Goal: Information Seeking & Learning: Learn about a topic

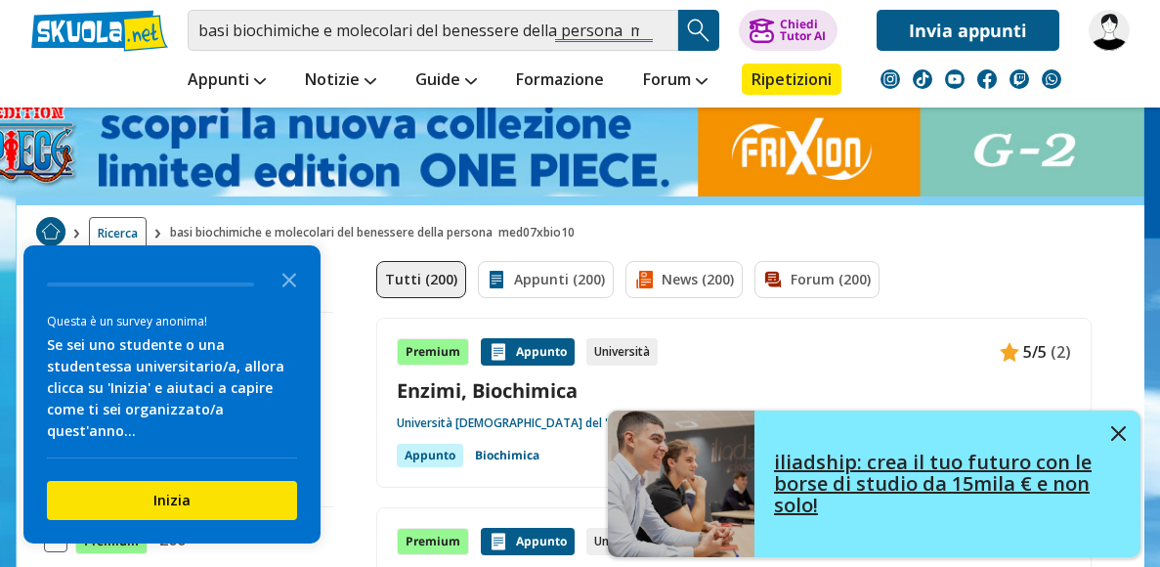
click at [1127, 429] on link "iliadship: crea il tuo futuro con le borse di studio da 15mila € e non solo!" at bounding box center [874, 483] width 533 height 147
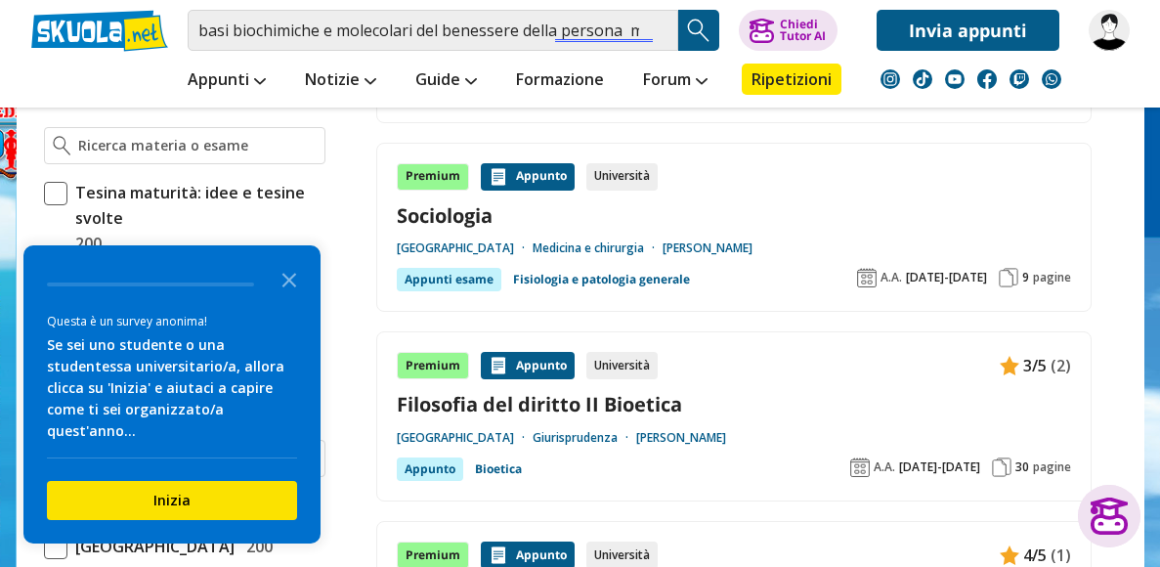
scroll to position [566, 0]
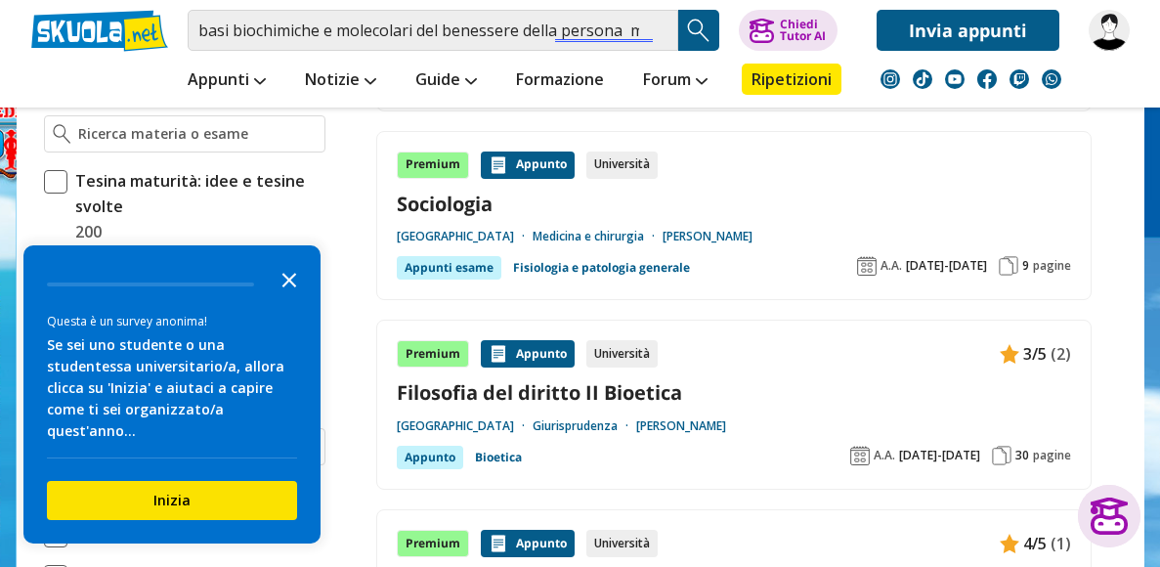
click at [290, 298] on icon "Close the survey" at bounding box center [289, 278] width 39 height 39
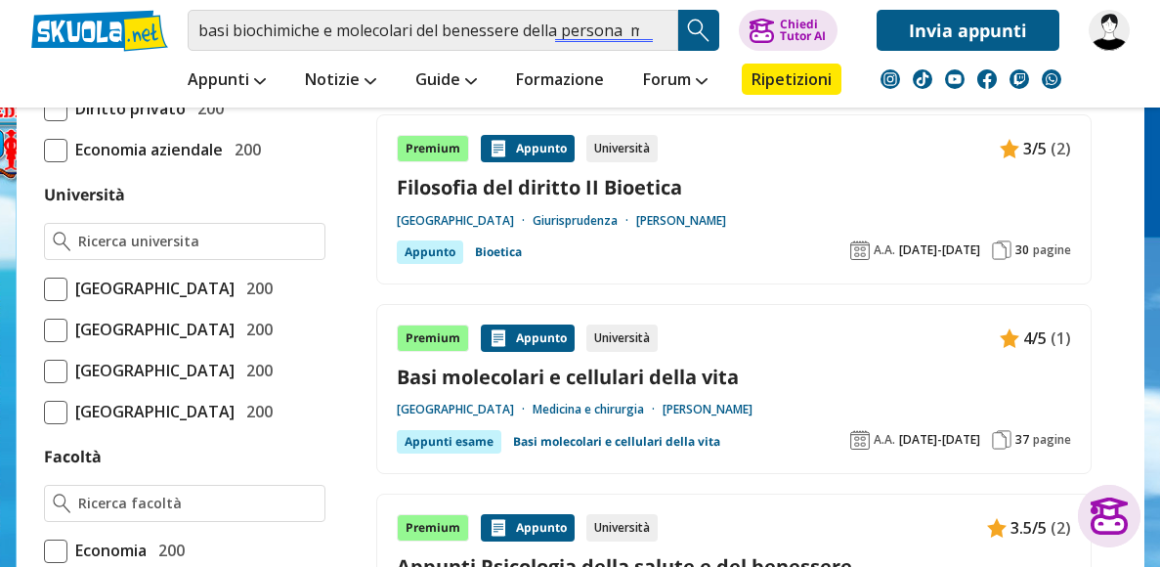
scroll to position [759, 0]
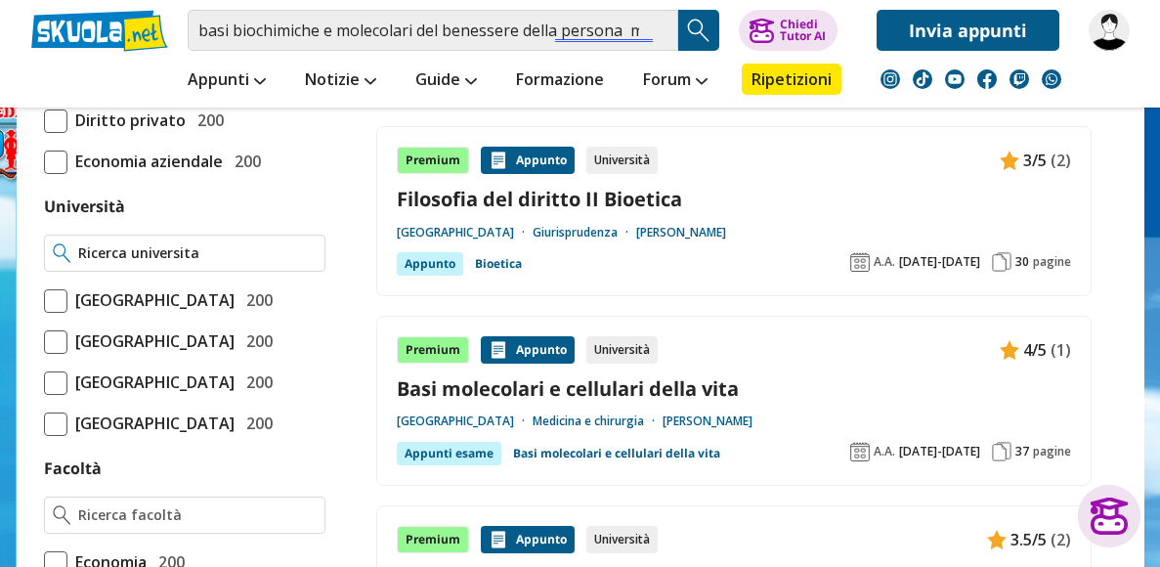
click at [117, 262] on div at bounding box center [184, 253] width 281 height 37
click at [118, 248] on input "Università" at bounding box center [196, 253] width 237 height 20
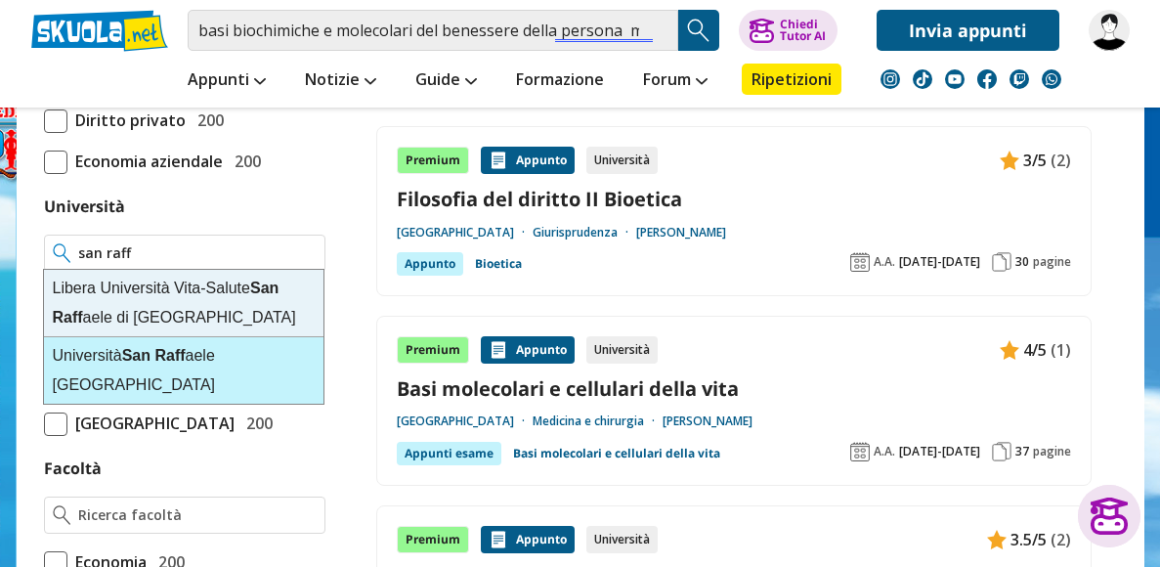
click at [147, 350] on strong "San" at bounding box center [136, 355] width 28 height 17
type input "[GEOGRAPHIC_DATA][PERSON_NAME]"
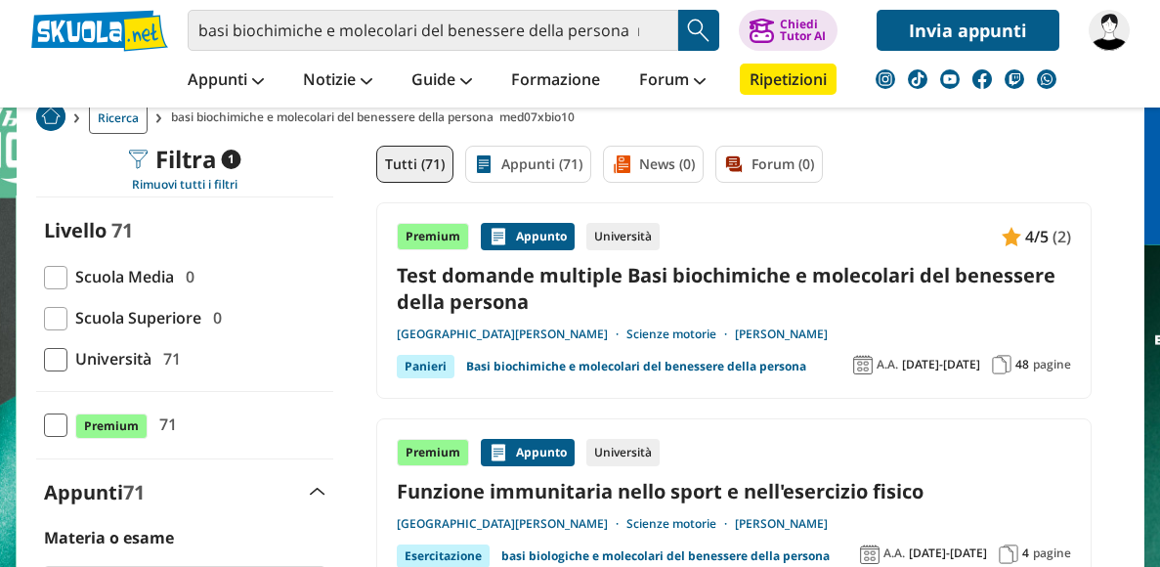
scroll to position [116, 0]
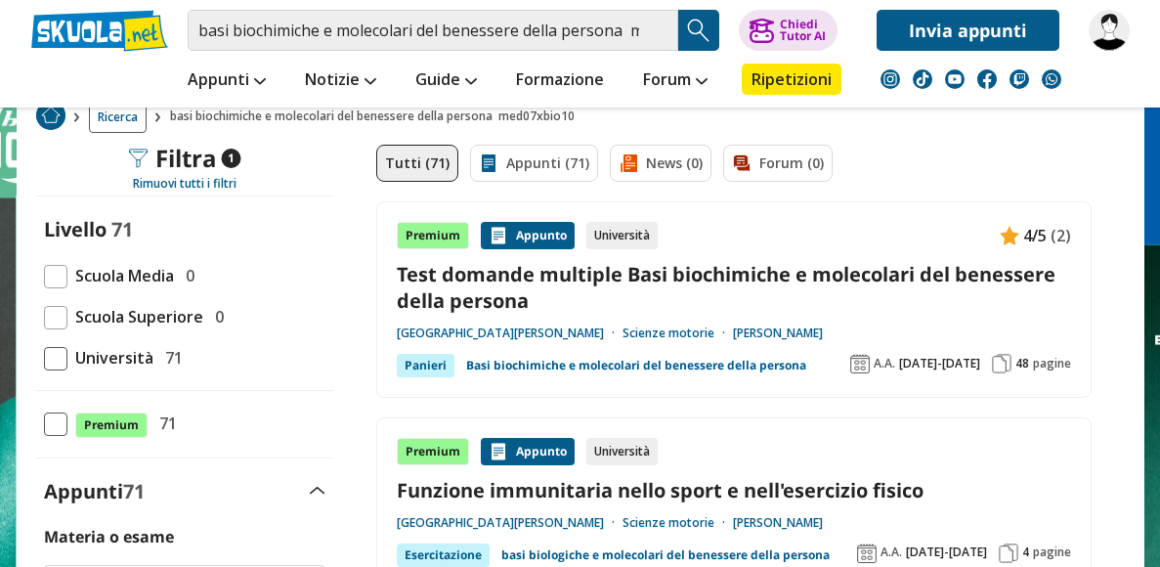
scroll to position [0, 0]
click at [691, 361] on link "Basi biochimiche e molecolari del benessere della persona" at bounding box center [636, 365] width 340 height 23
click at [1005, 357] on img at bounding box center [1002, 364] width 20 height 20
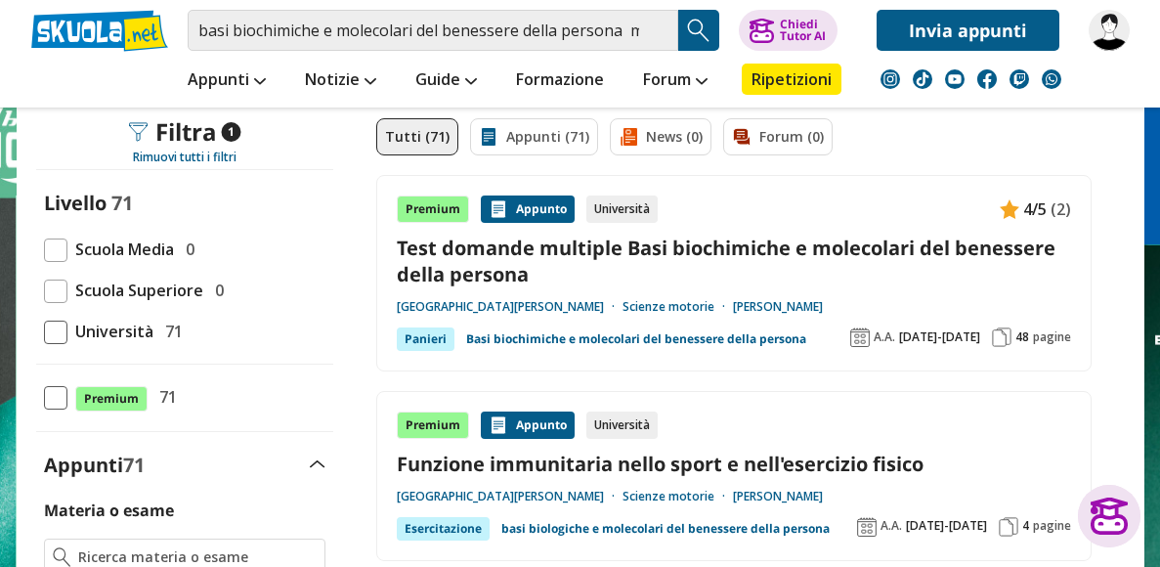
scroll to position [145, 0]
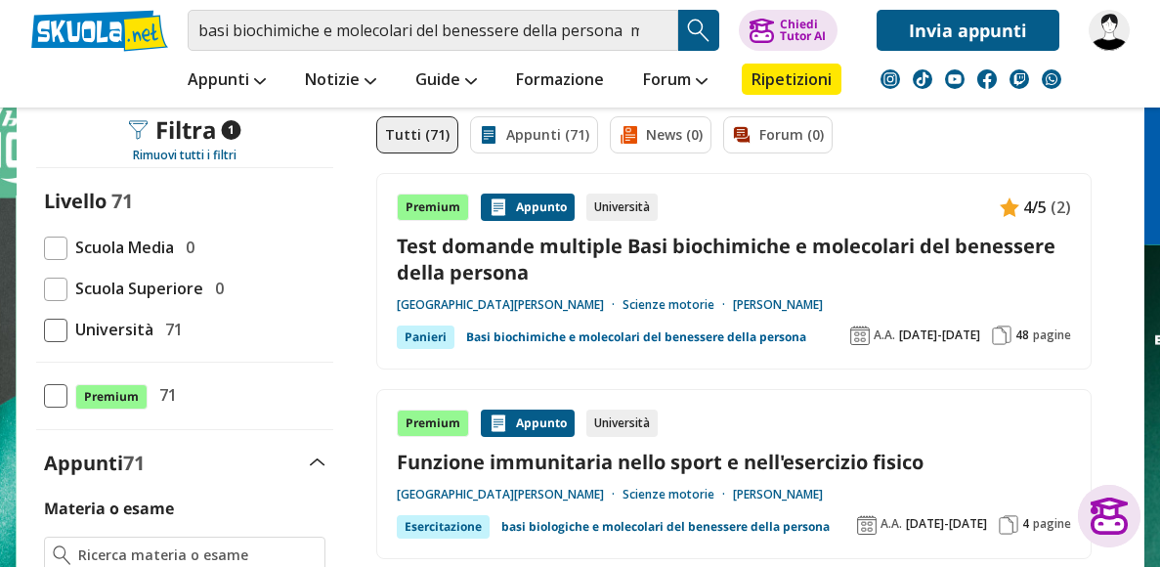
click at [648, 330] on link "Basi biochimiche e molecolari del benessere della persona" at bounding box center [636, 336] width 340 height 23
click at [550, 125] on link "Appunti (71)" at bounding box center [534, 134] width 128 height 37
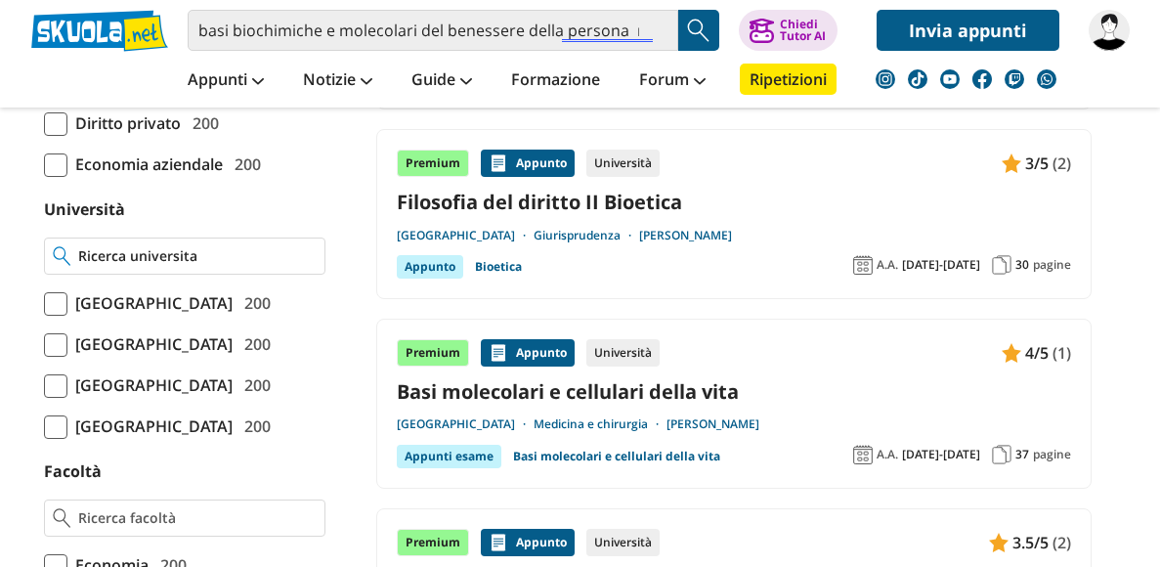
click at [203, 249] on input "Università" at bounding box center [196, 256] width 237 height 20
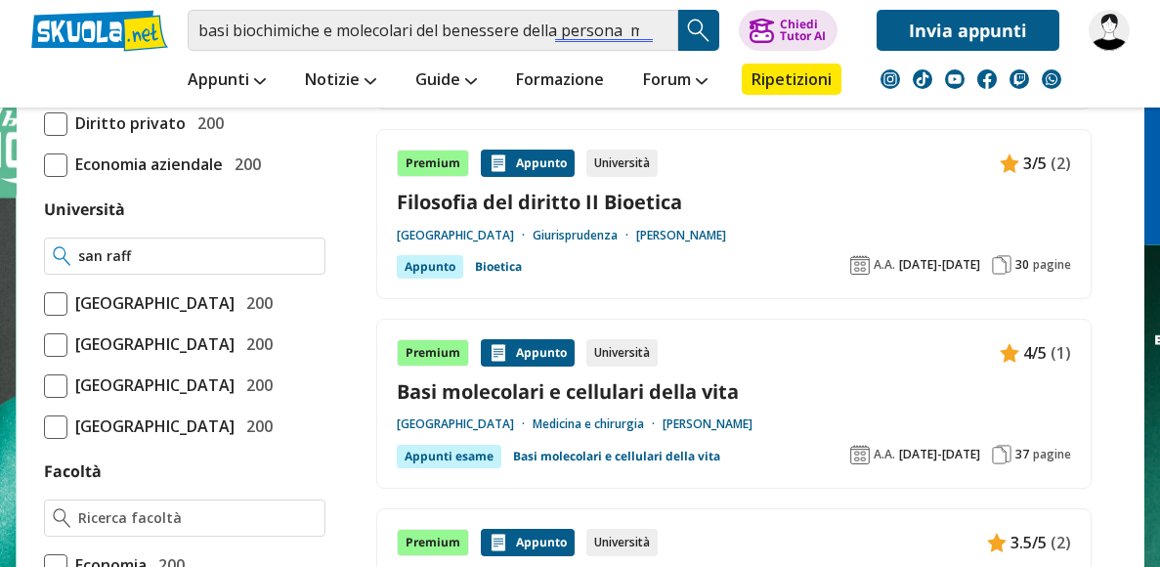
type input "san raff"
click at [195, 264] on div "san raff" at bounding box center [184, 255] width 281 height 37
click at [194, 253] on input "Università" at bounding box center [196, 256] width 237 height 20
